Goal: Task Accomplishment & Management: Complete application form

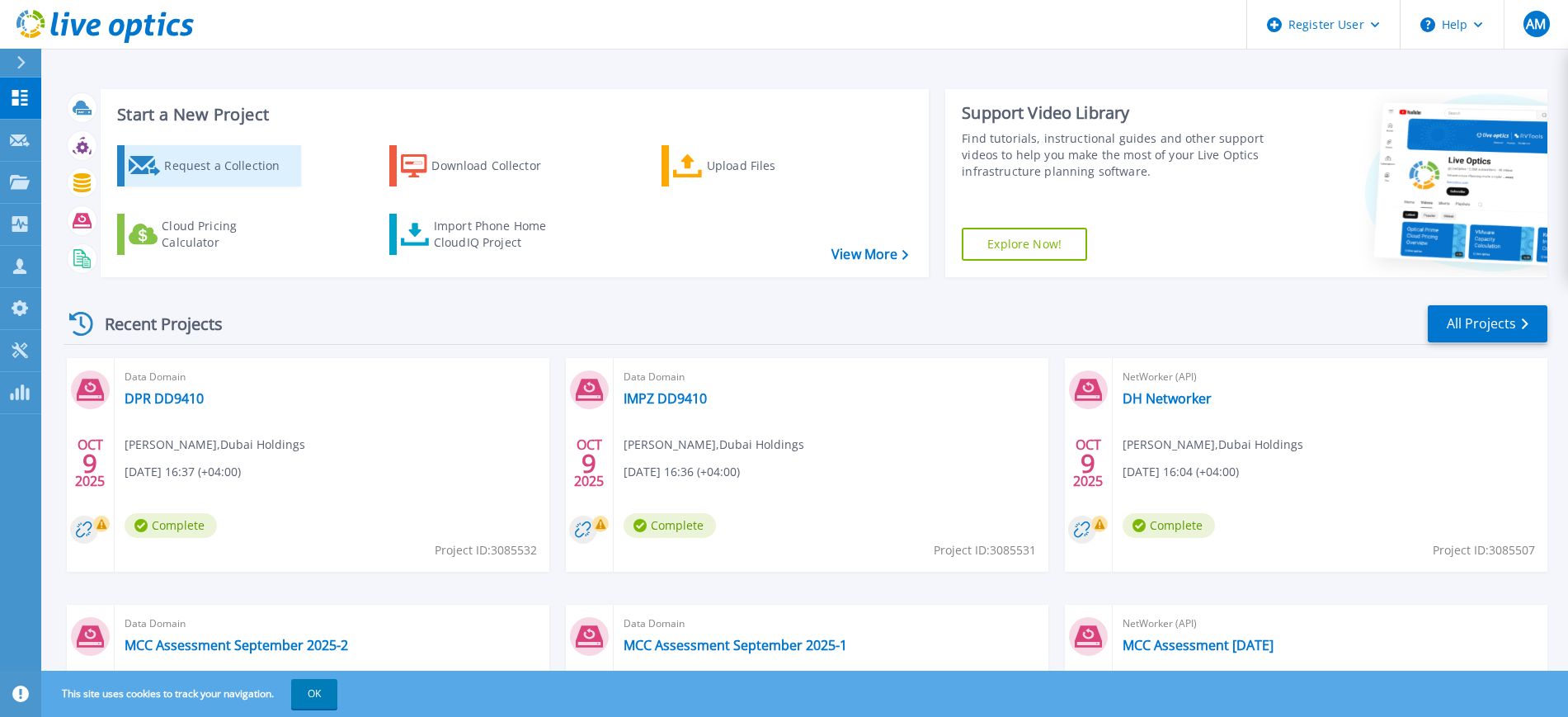
click at [228, 155] on div "Request a Collection" at bounding box center [230, 165] width 132 height 33
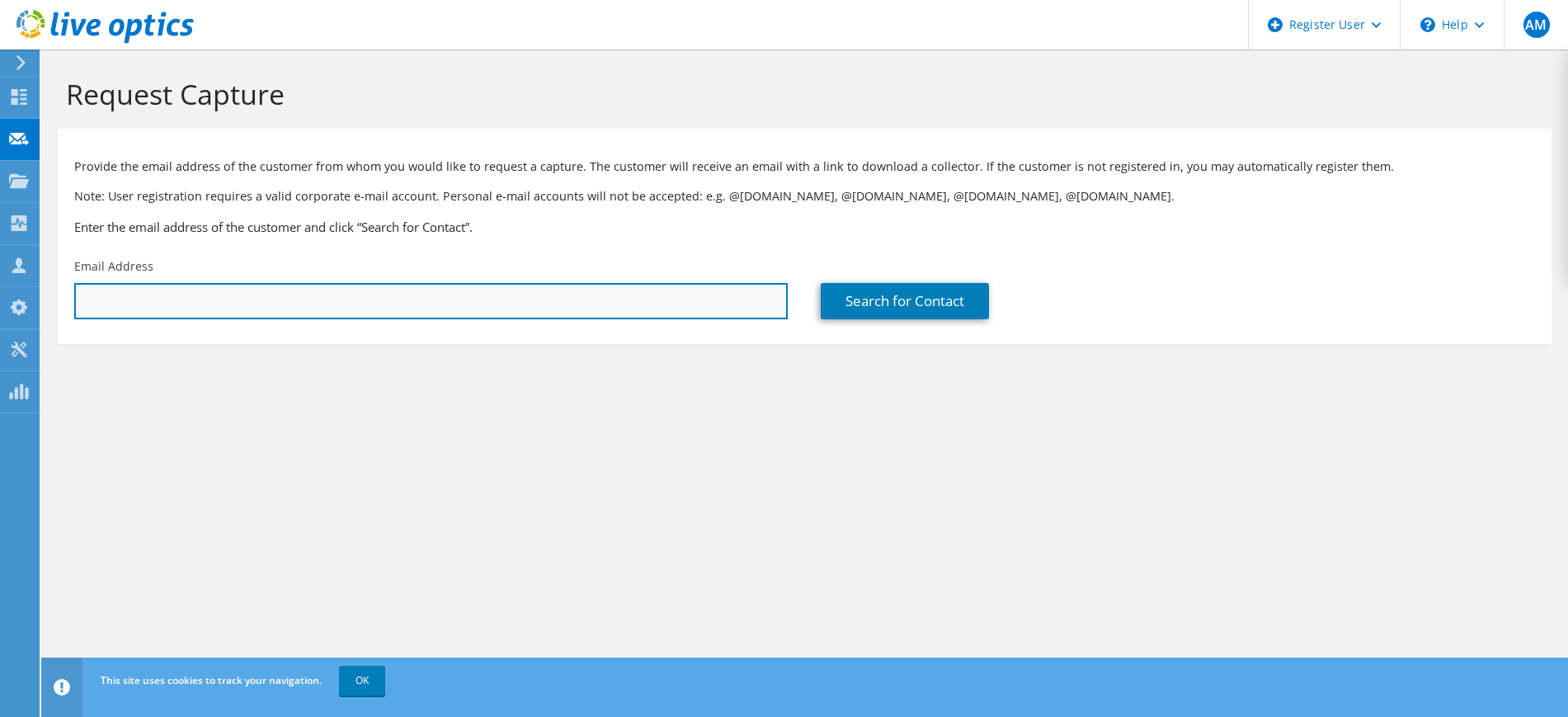
click at [222, 313] on input "text" at bounding box center [430, 301] width 713 height 36
paste input "[EMAIL_ADDRESS][DOMAIN_NAME]"
type input "[EMAIL_ADDRESS][DOMAIN_NAME]"
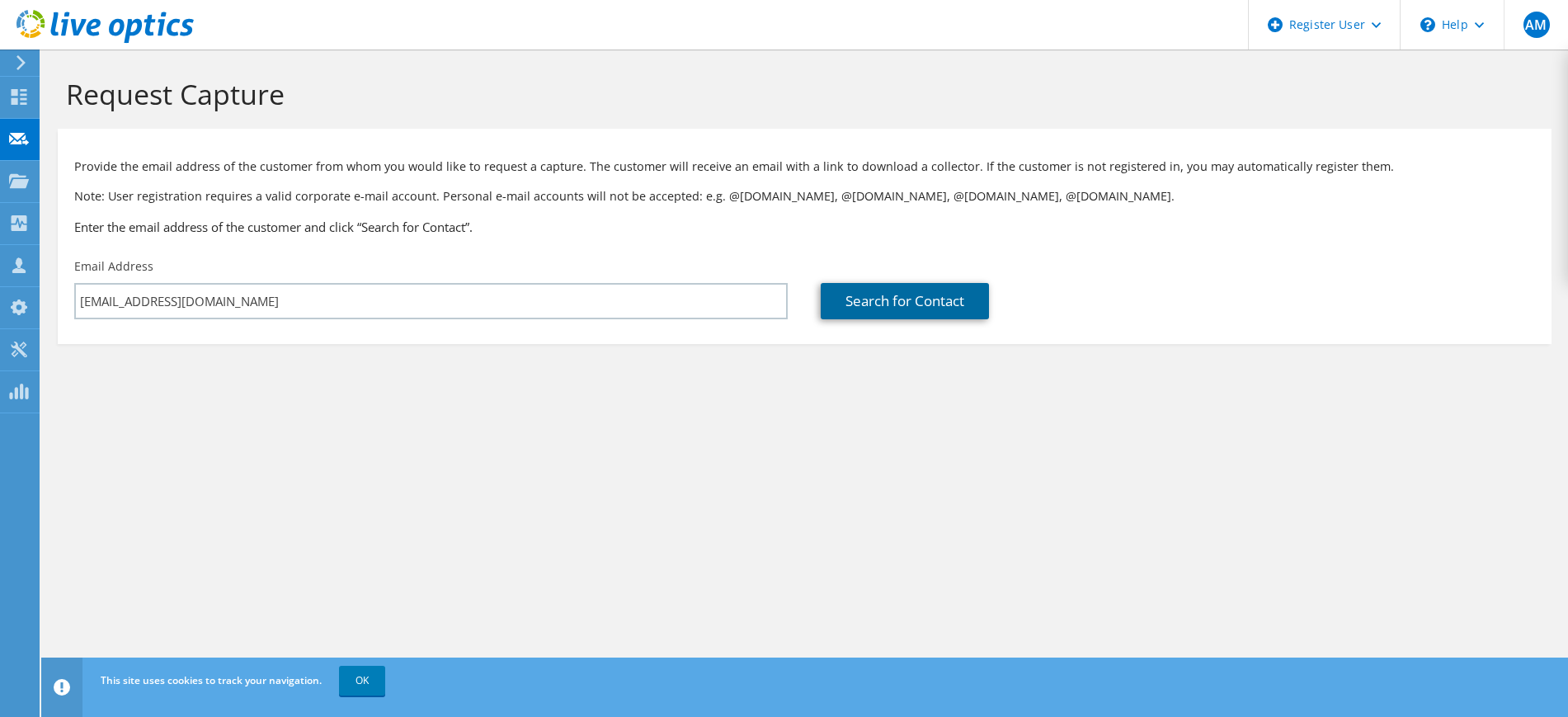
click at [878, 284] on link "Search for Contact" at bounding box center [905, 301] width 168 height 36
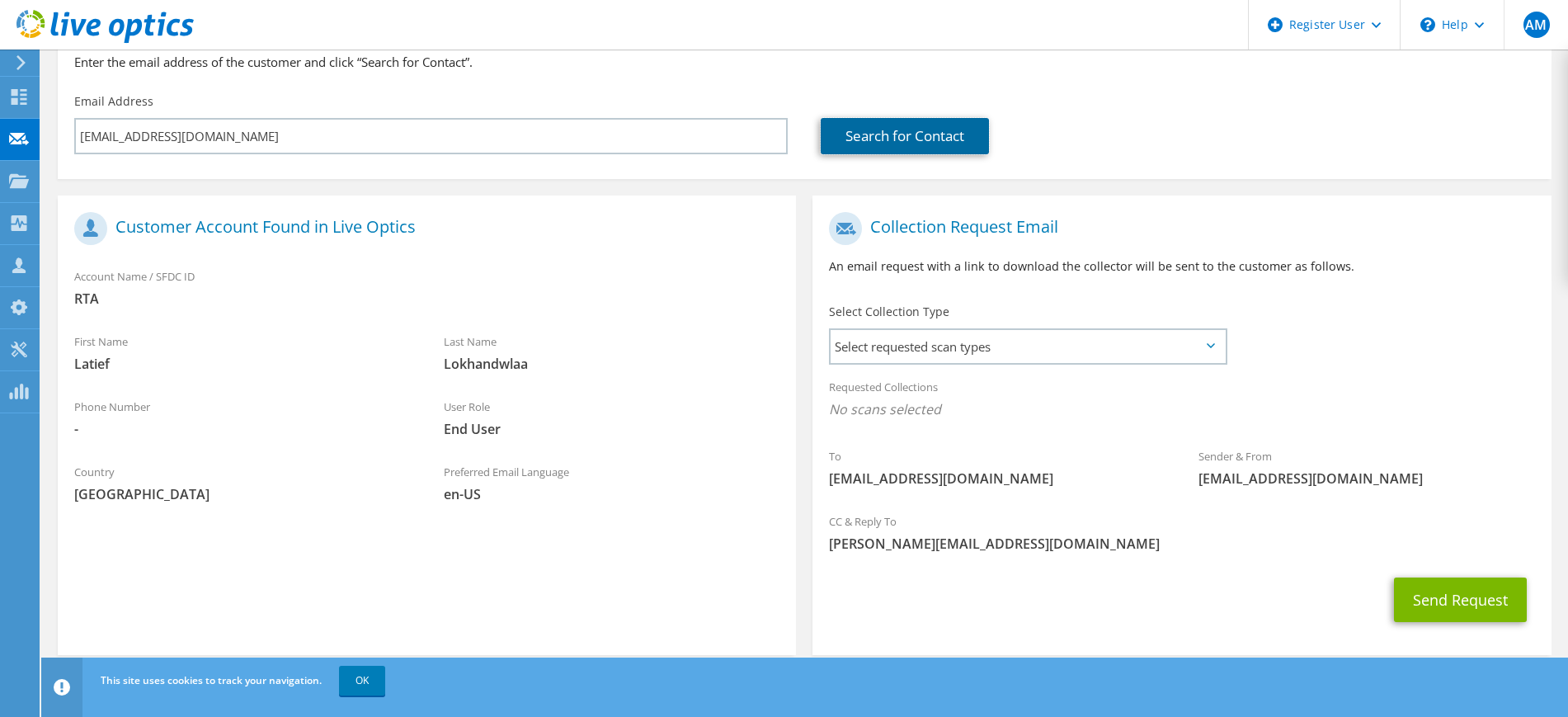
scroll to position [168, 0]
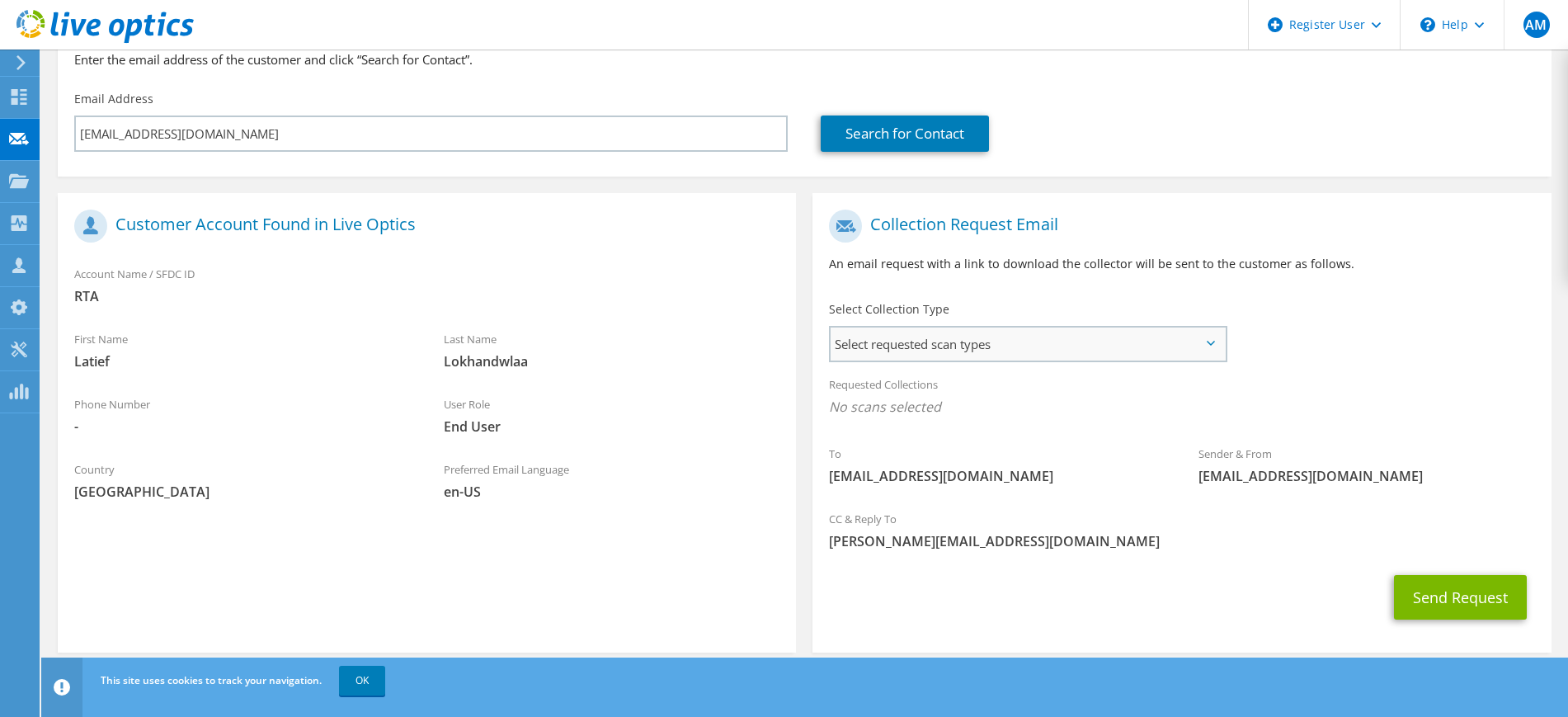
click at [939, 348] on span "Select requested scan types" at bounding box center [1027, 344] width 393 height 33
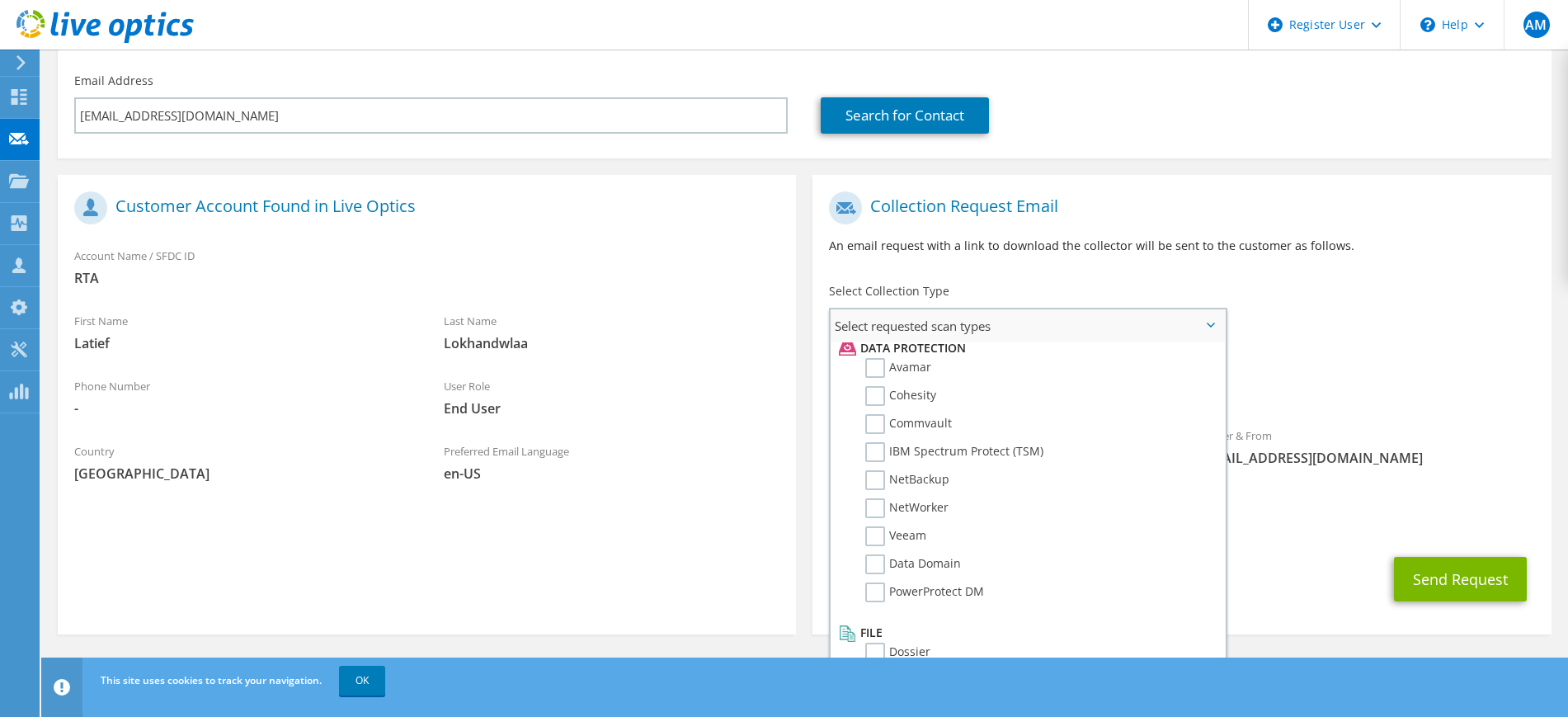
scroll to position [728, 0]
click at [891, 504] on label "NetWorker" at bounding box center [906, 501] width 83 height 20
click at [0, 0] on input "NetWorker" at bounding box center [0, 0] width 0 height 0
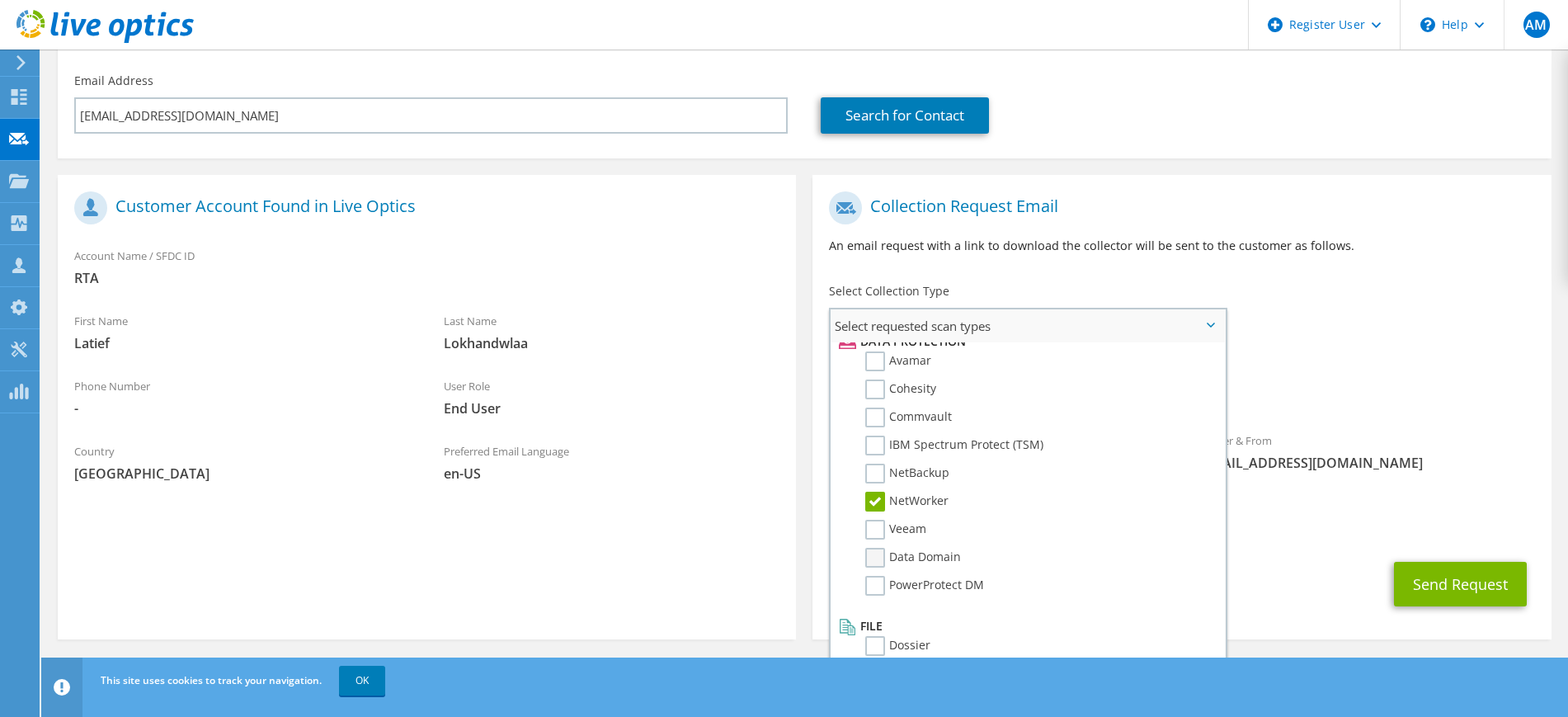
click at [879, 557] on label "Data Domain" at bounding box center [913, 557] width 96 height 20
click at [0, 0] on input "Data Domain" at bounding box center [0, 0] width 0 height 0
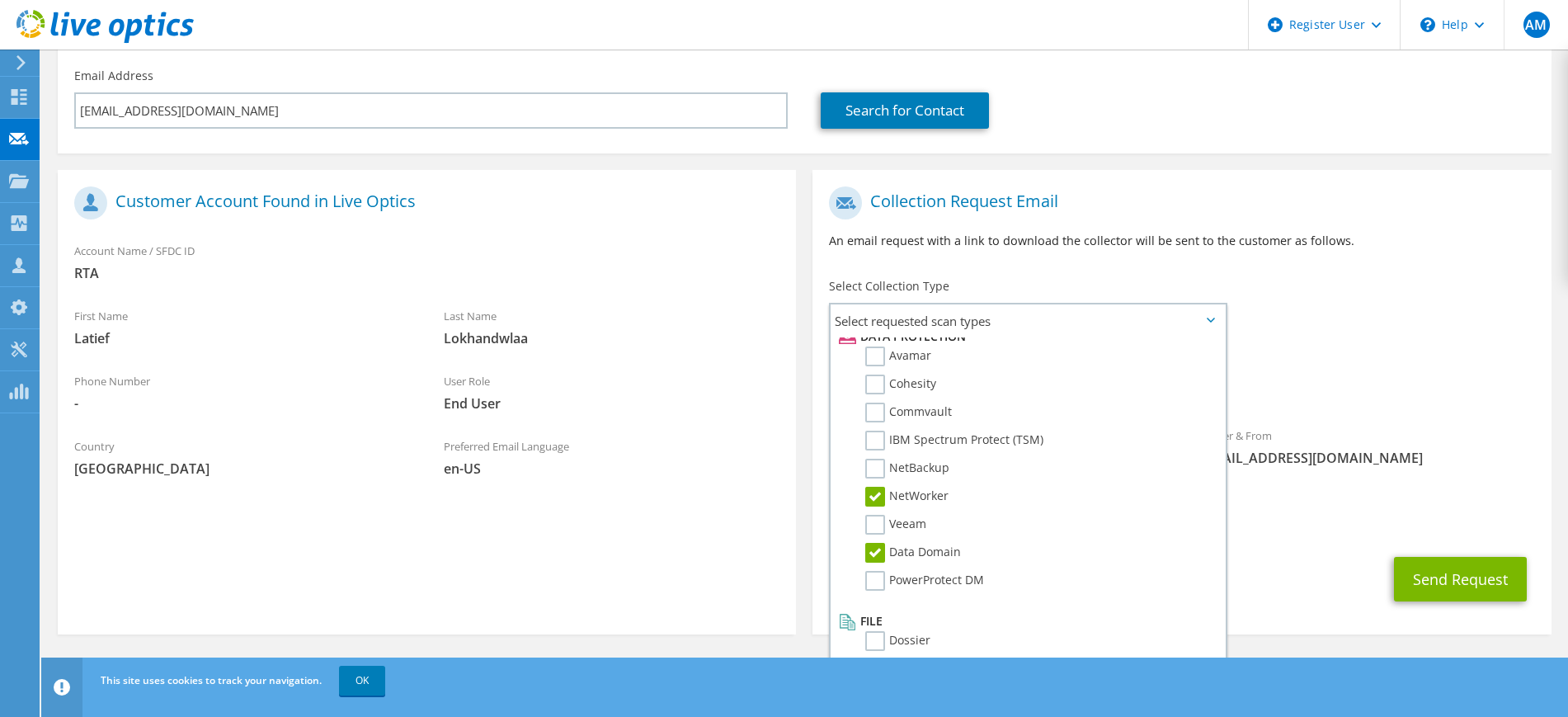
click at [1339, 563] on div "Send Request" at bounding box center [1180, 578] width 738 height 61
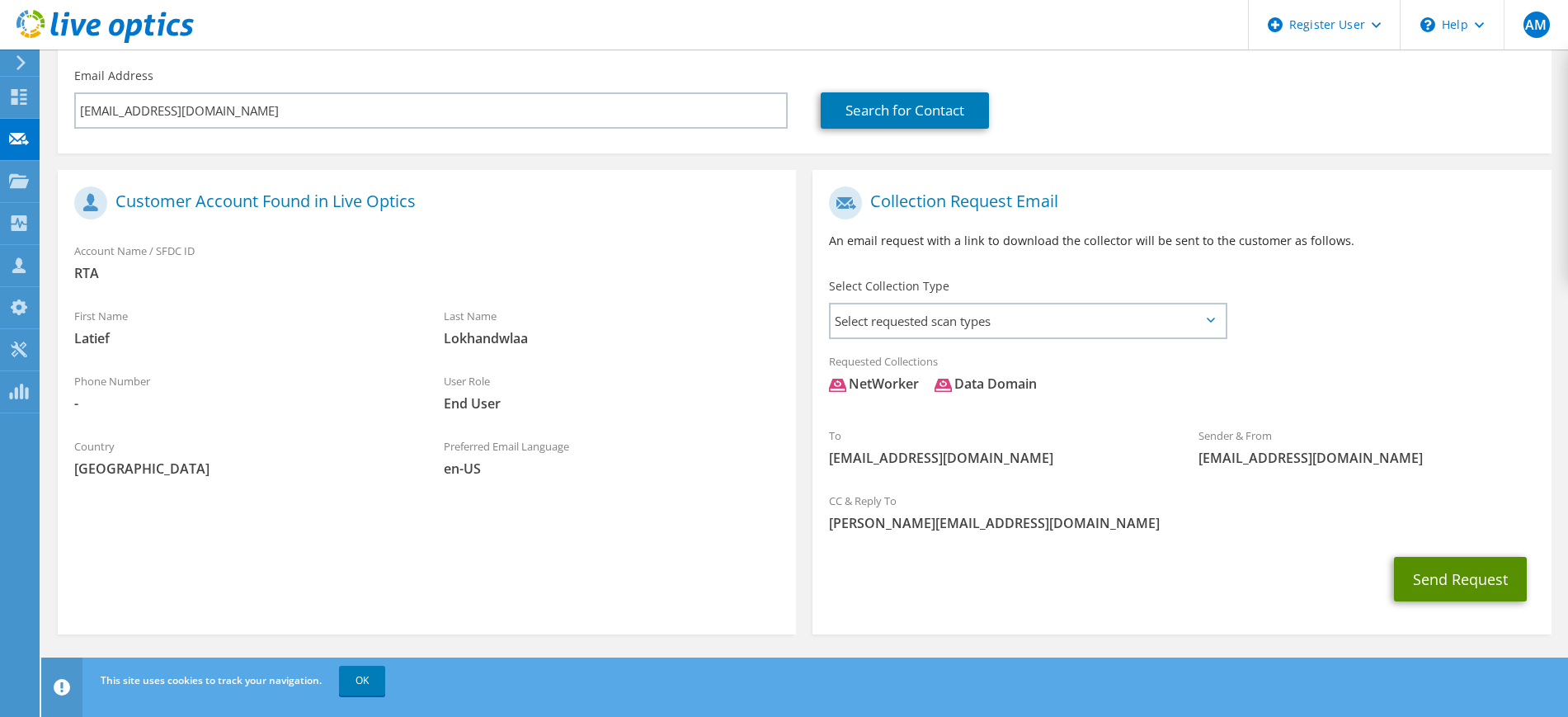
click at [1460, 572] on button "Send Request" at bounding box center [1459, 578] width 133 height 45
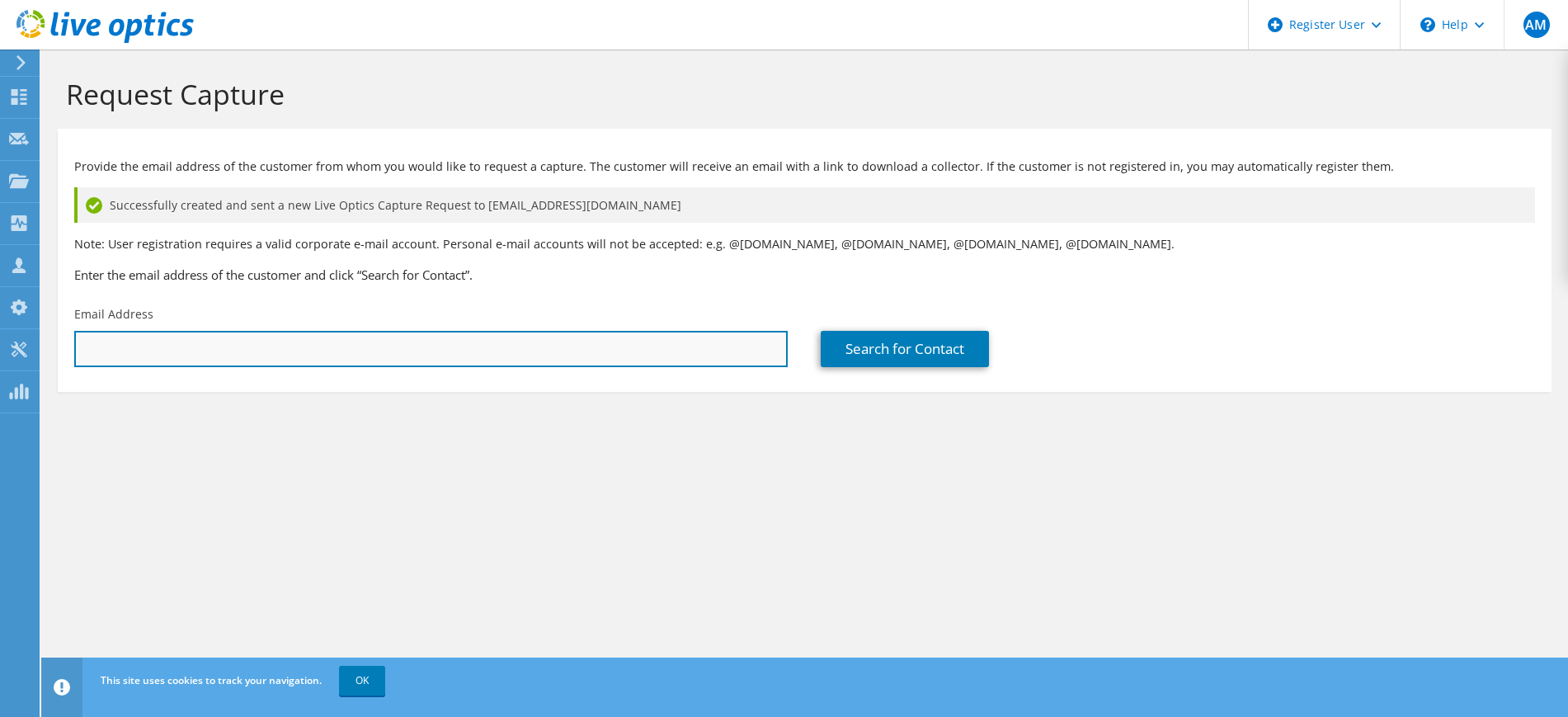
click at [297, 355] on input "text" at bounding box center [430, 349] width 713 height 36
paste input "213230495"
type input "213230495"
